Goal: Task Accomplishment & Management: Use online tool/utility

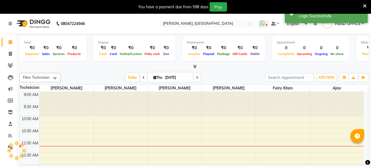
click at [11, 146] on div at bounding box center [16, 150] width 17 height 17
click at [11, 149] on icon at bounding box center [10, 147] width 5 height 4
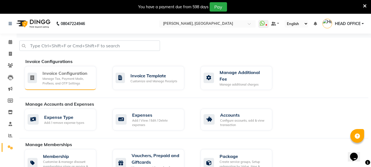
click at [72, 85] on div "Manage Tax, Payment Mode, Prefixes, and OTP Settings" at bounding box center [66, 81] width 49 height 9
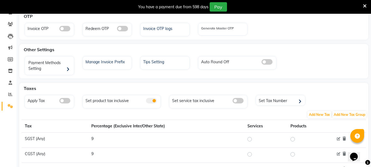
scroll to position [28, 0]
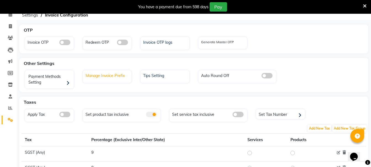
click at [117, 77] on div "Manage Invoice Prefix" at bounding box center [108, 75] width 48 height 7
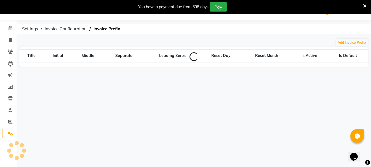
scroll to position [14, 0]
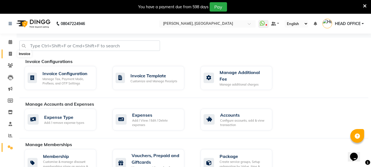
click at [12, 55] on span at bounding box center [11, 54] width 10 height 6
select select "service"
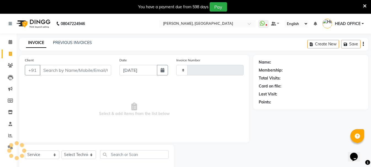
type input "0607"
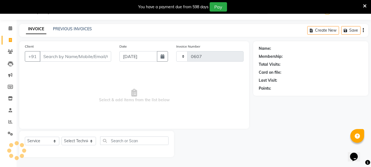
select select "3637"
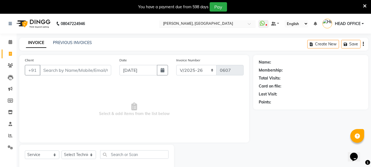
click at [245, 22] on div at bounding box center [207, 24] width 96 height 6
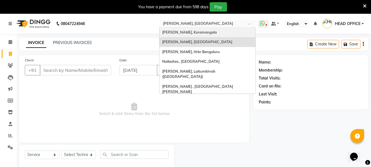
click at [216, 34] on div "[PERSON_NAME], Koramangala" at bounding box center [207, 33] width 96 height 10
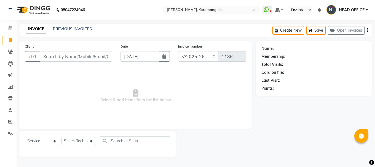
select select "3769"
select select "service"
